Goal: Information Seeking & Learning: Check status

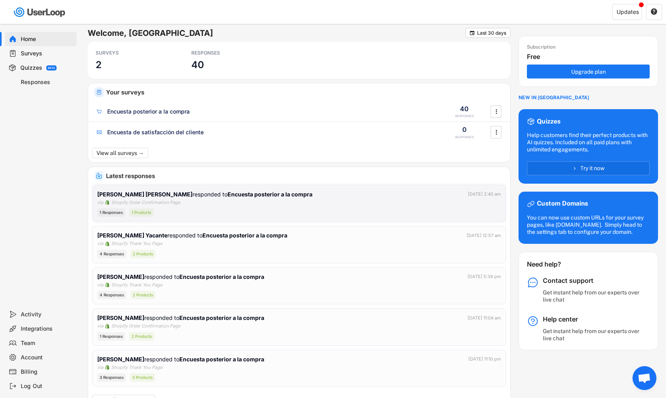
click at [294, 214] on div "1 Responses 1 Products" at bounding box center [299, 212] width 404 height 8
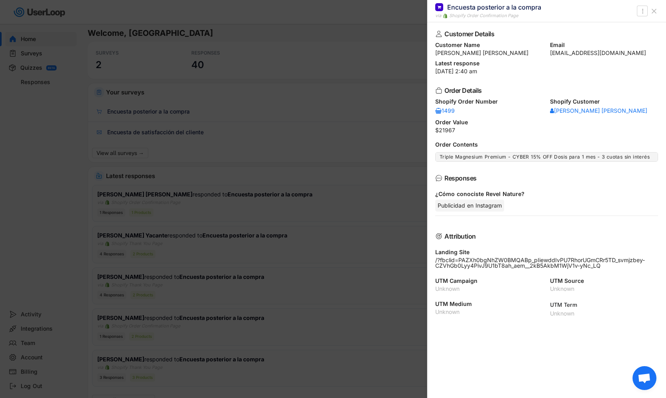
click at [323, 204] on div at bounding box center [333, 199] width 666 height 398
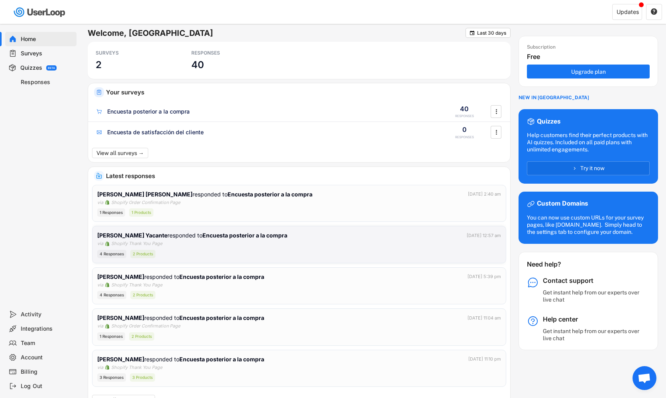
click at [320, 240] on div "Tania Velazco Yacante responded to Encuesta posterior a la compra Oct 4, 2025 a…" at bounding box center [299, 244] width 404 height 27
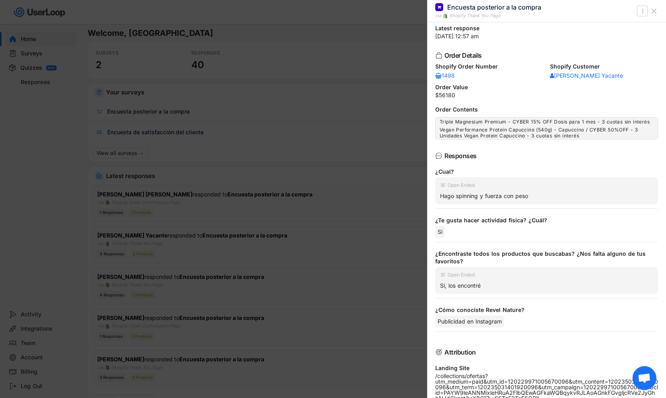
scroll to position [36, 0]
click at [368, 168] on div at bounding box center [333, 199] width 666 height 398
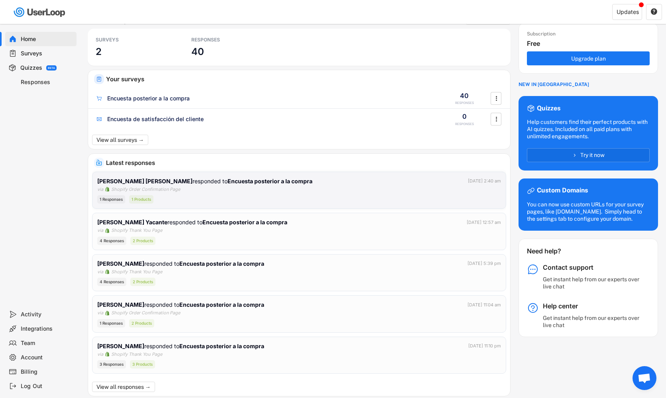
scroll to position [14, 0]
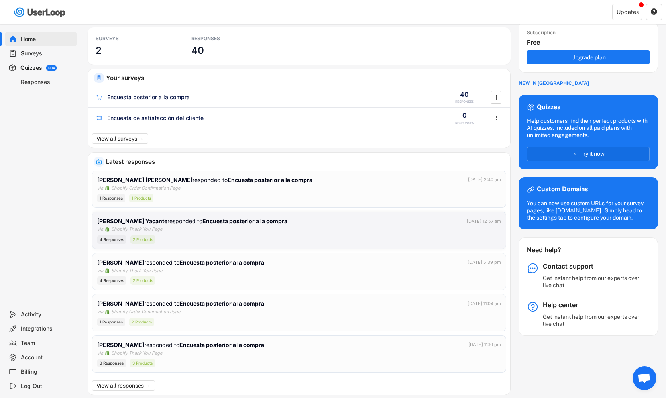
click at [333, 226] on div "Tania Velazco Yacante responded to Encuesta posterior a la compra Oct 4, 2025 a…" at bounding box center [299, 230] width 404 height 27
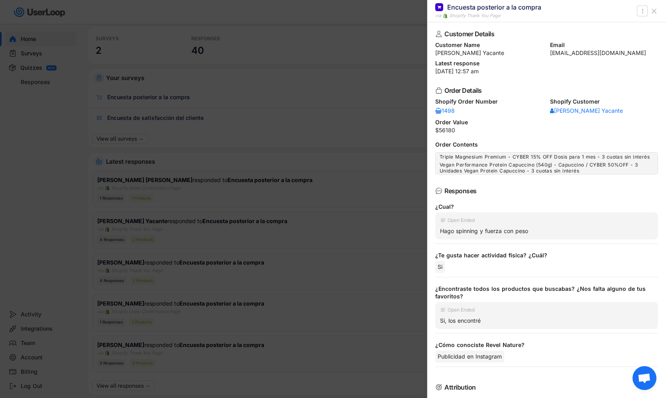
click at [266, 186] on div at bounding box center [333, 199] width 666 height 398
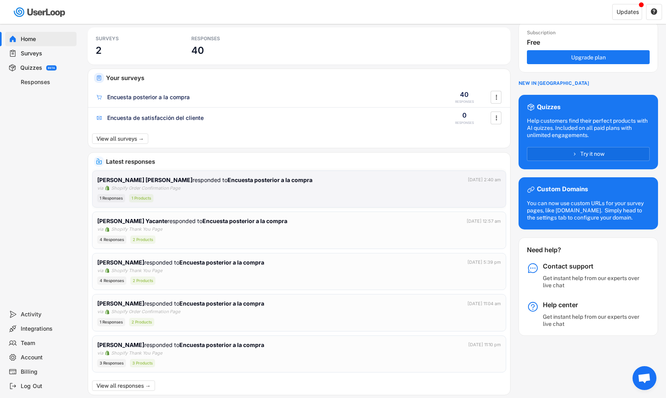
click at [292, 185] on div "Mabel Mardones Carmona Mardones responded to Encuesta posterior a la compra Oct…" at bounding box center [299, 189] width 404 height 27
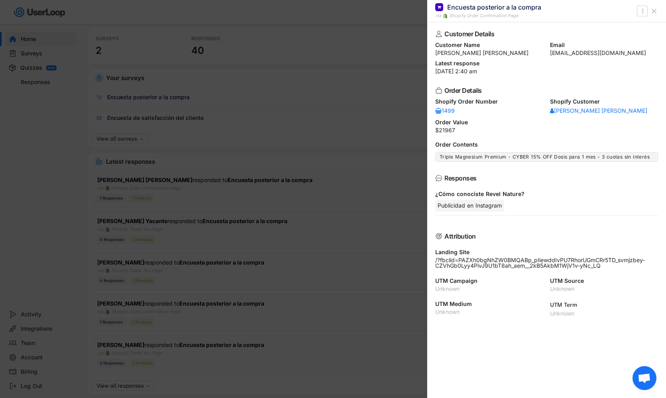
click at [333, 188] on div at bounding box center [333, 199] width 666 height 398
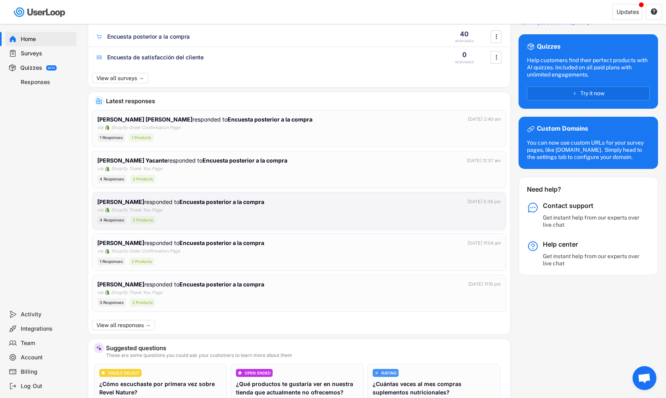
scroll to position [73, 0]
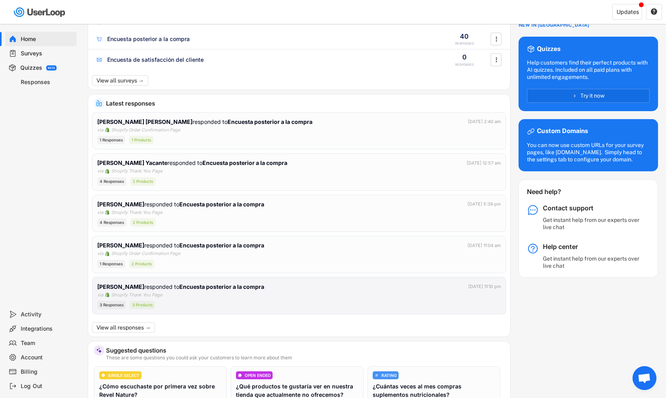
click at [257, 296] on div "Ruth Montecinos responded to Encuesta posterior a la compra Oct 2, 2025 at 11:1…" at bounding box center [299, 296] width 404 height 27
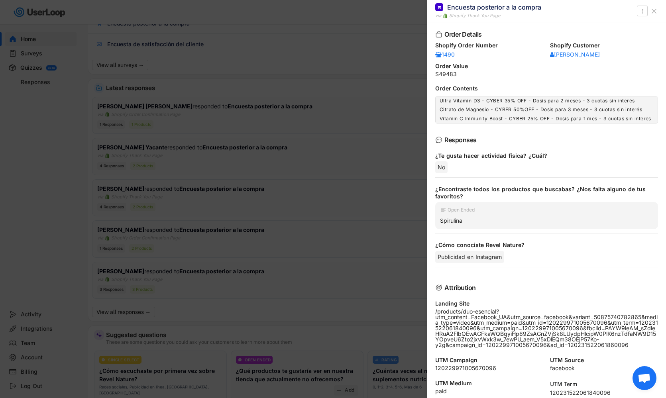
scroll to position [61, 0]
click at [401, 184] on div at bounding box center [333, 199] width 666 height 398
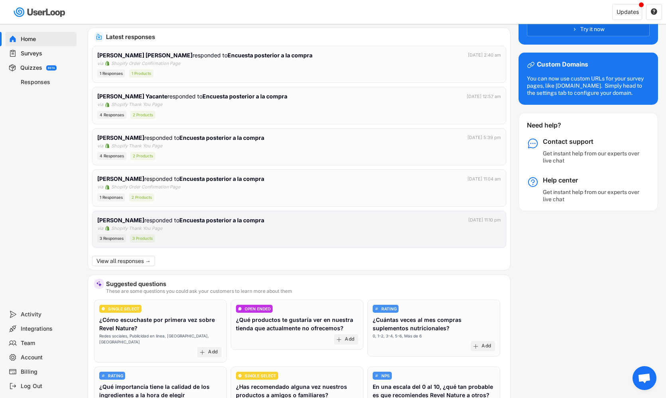
scroll to position [143, 0]
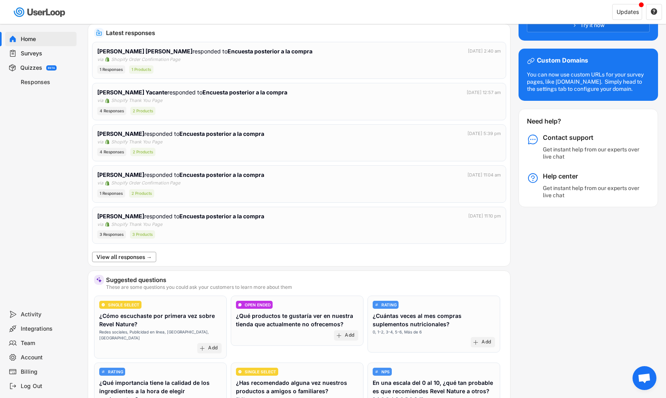
click at [147, 255] on button "View all responses →" at bounding box center [124, 257] width 64 height 10
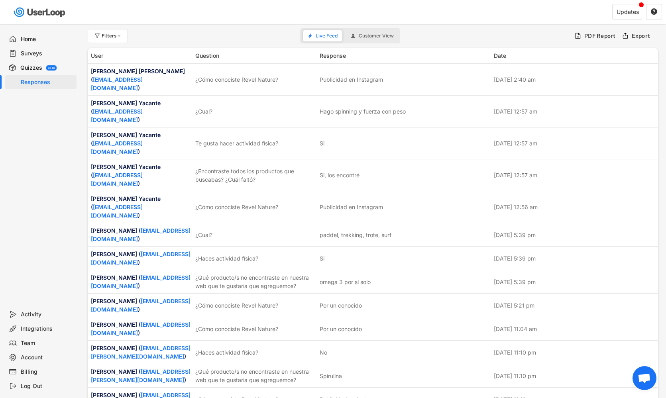
click at [45, 38] on div "Home" at bounding box center [47, 39] width 53 height 8
